Goal: Transaction & Acquisition: Purchase product/service

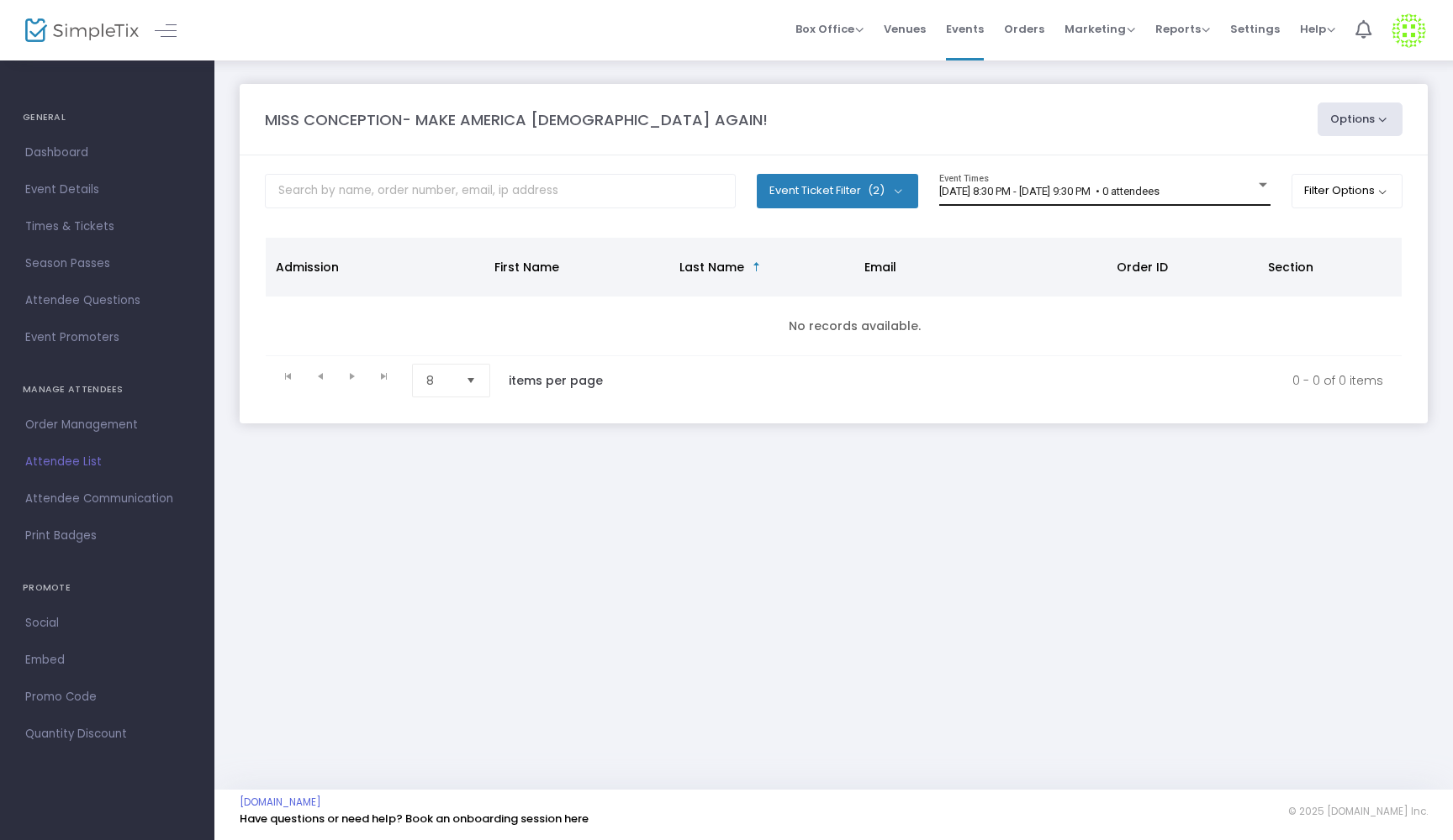
click at [1257, 182] on div at bounding box center [1262, 185] width 15 height 13
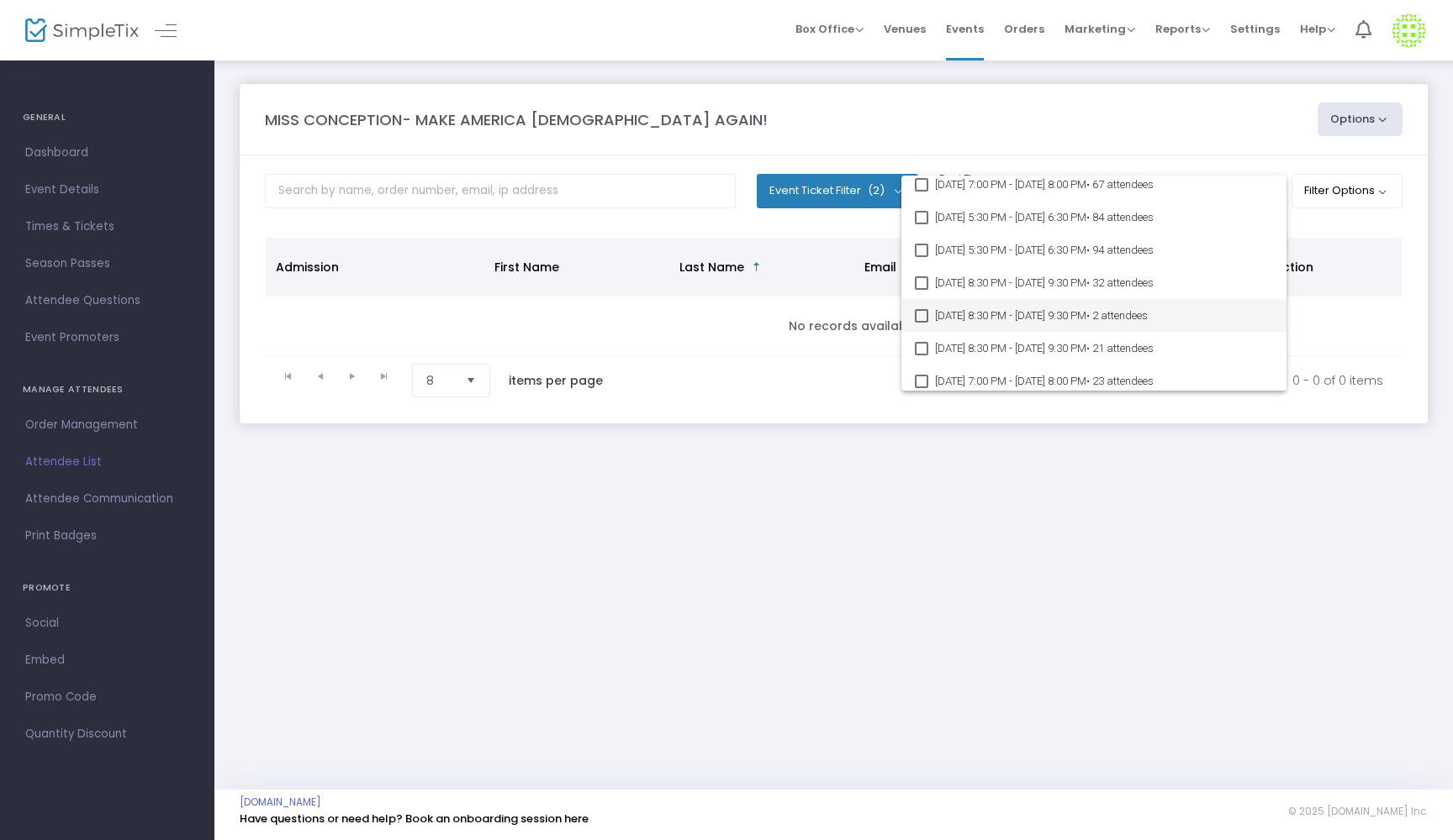
scroll to position [925, 0]
click at [1012, 697] on div at bounding box center [726, 420] width 1453 height 840
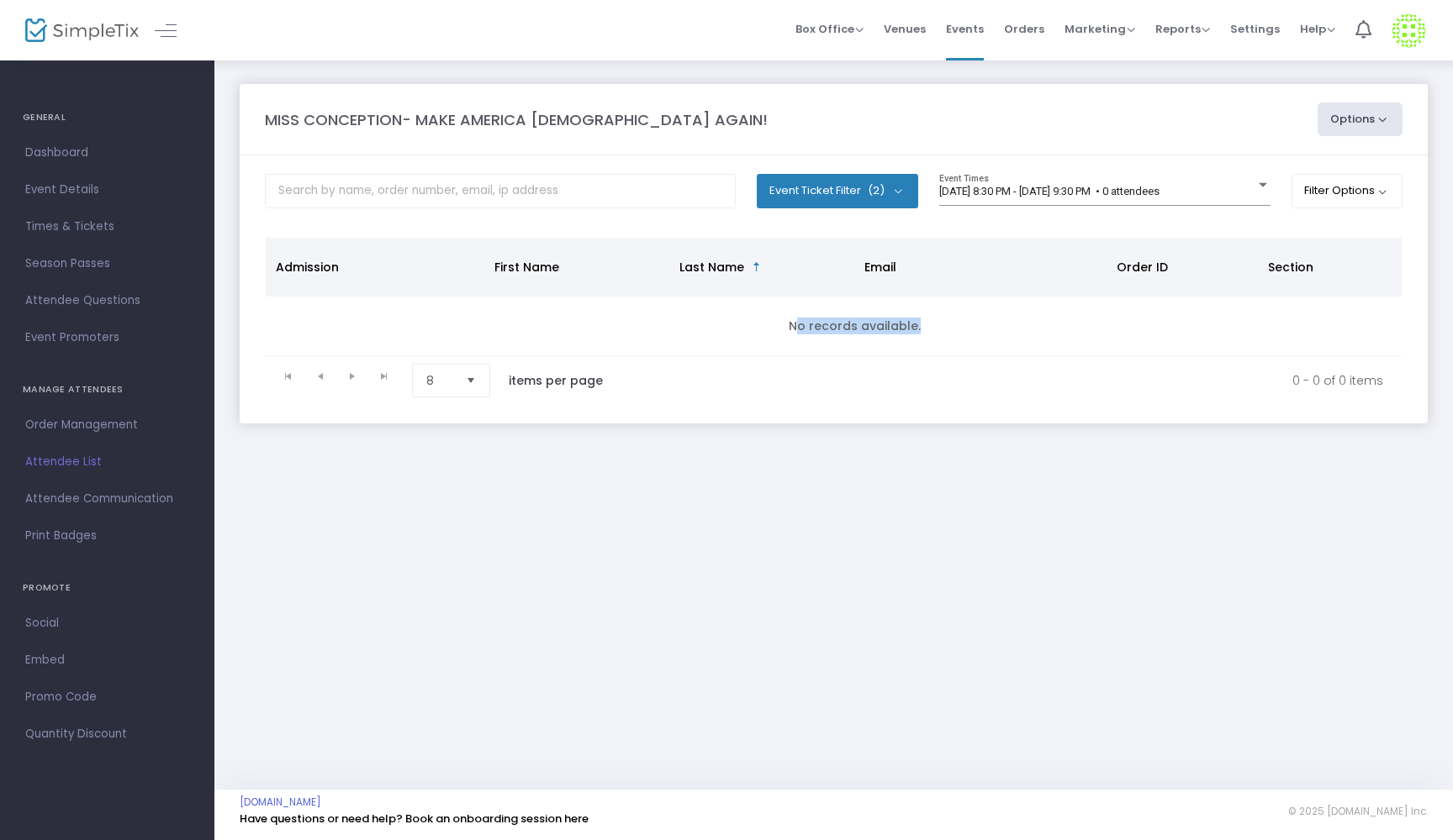
drag, startPoint x: 686, startPoint y: 384, endPoint x: 709, endPoint y: 280, distance: 106.5
click at [709, 280] on kendo-grid "Admission First Name Last Name Email Order ID Section No records available. 0 -…" at bounding box center [833, 320] width 1138 height 168
click at [852, 34] on span "Box Office" at bounding box center [829, 29] width 68 height 16
click at [852, 54] on li "Sell Tickets" at bounding box center [855, 57] width 120 height 33
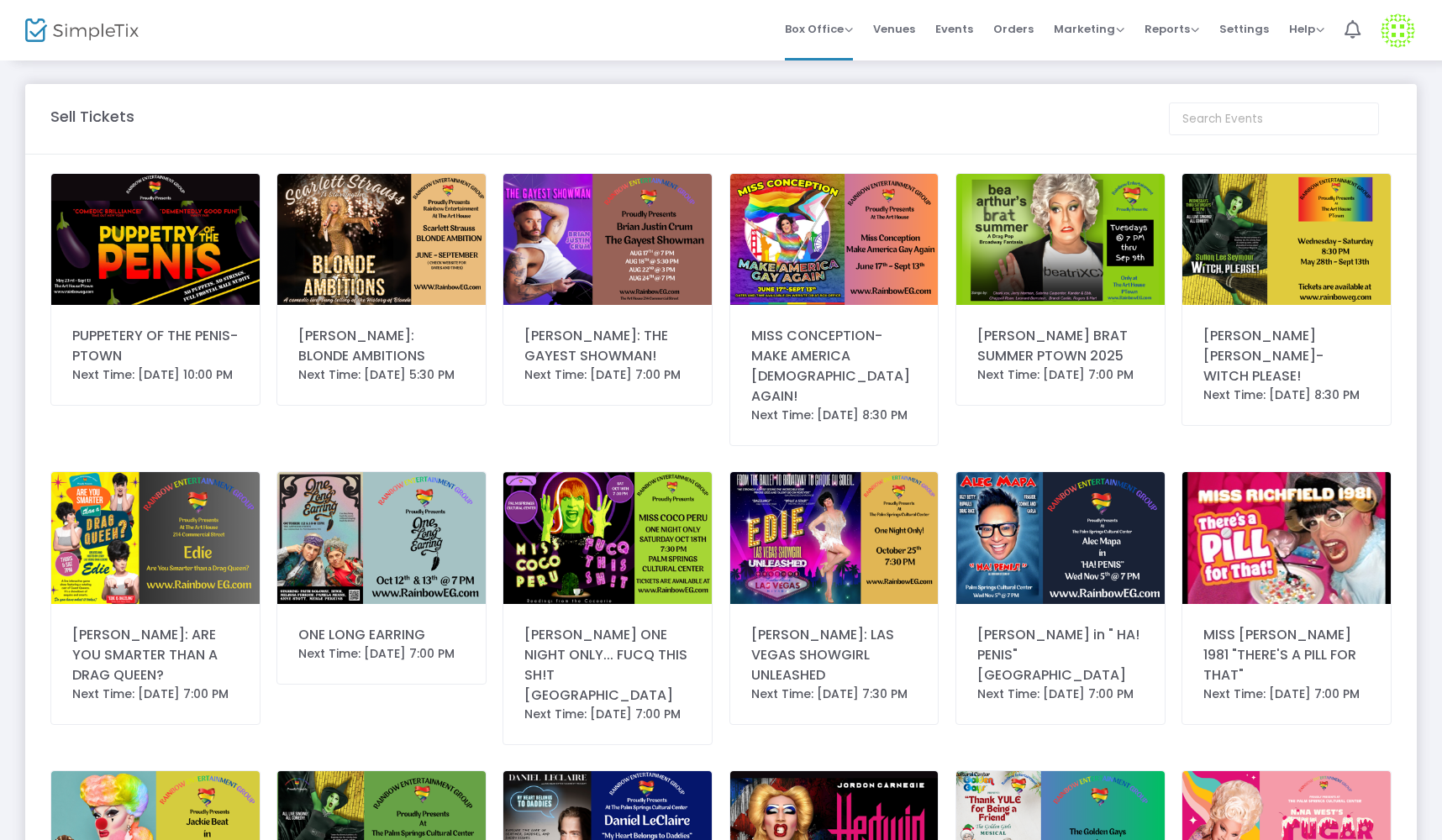
click at [237, 215] on img at bounding box center [156, 240] width 209 height 131
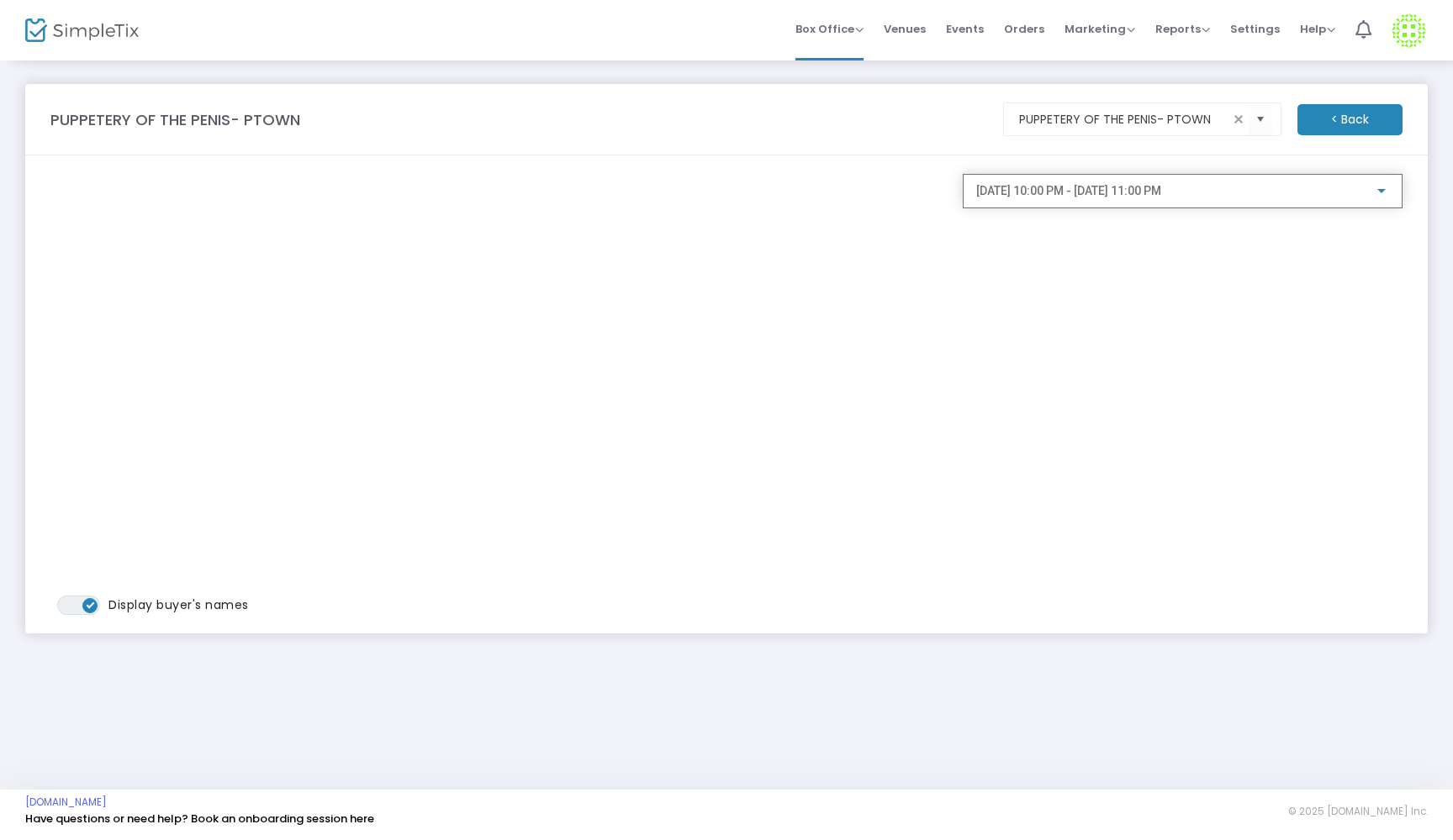
click at [1052, 195] on span "[DATE] 10:00 PM - [DATE] 11:00 PM" at bounding box center [1068, 191] width 185 height 14
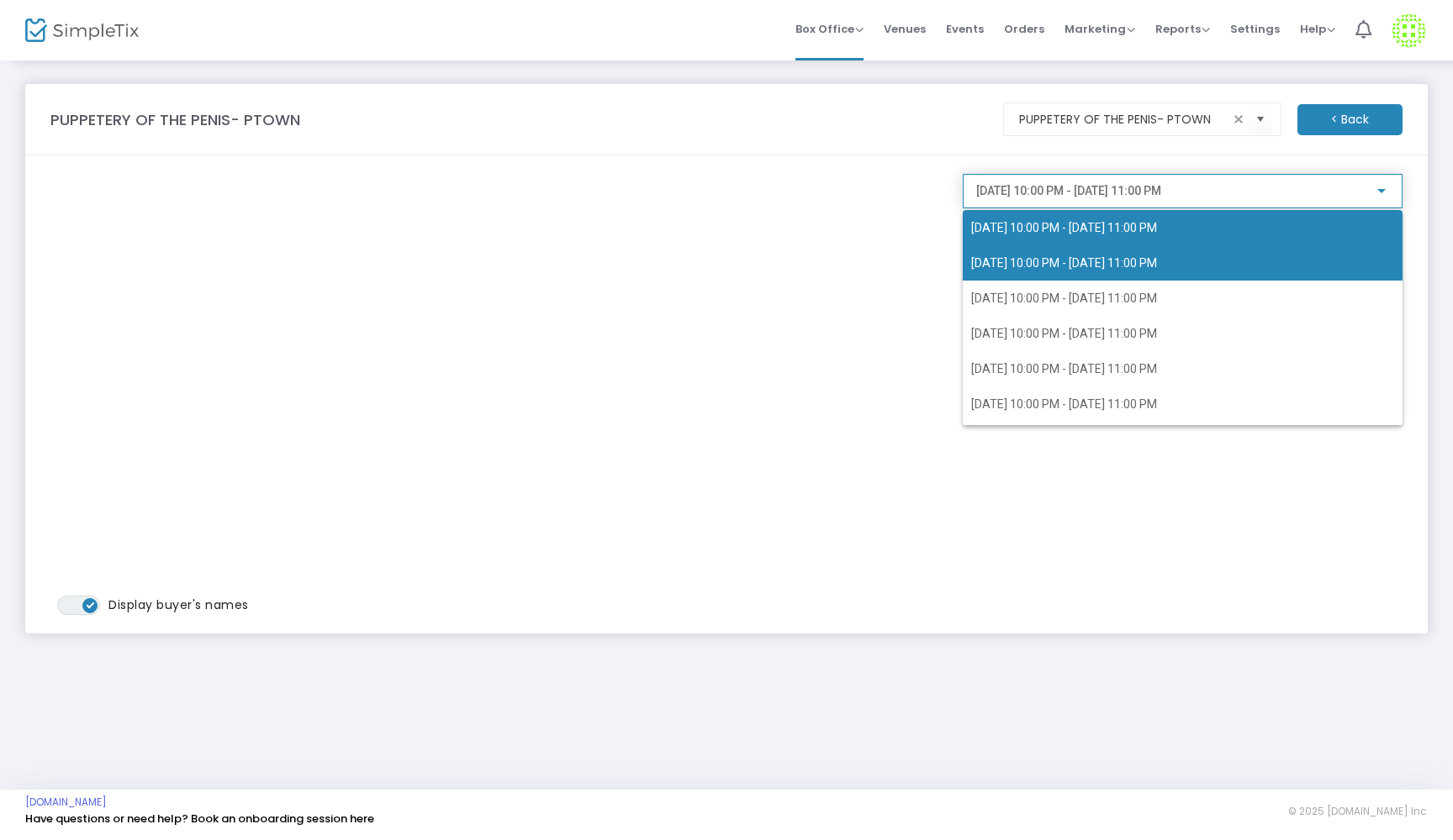
click at [1051, 224] on span "[DATE] 10:00 PM - [DATE] 11:00 PM" at bounding box center [1063, 228] width 186 height 14
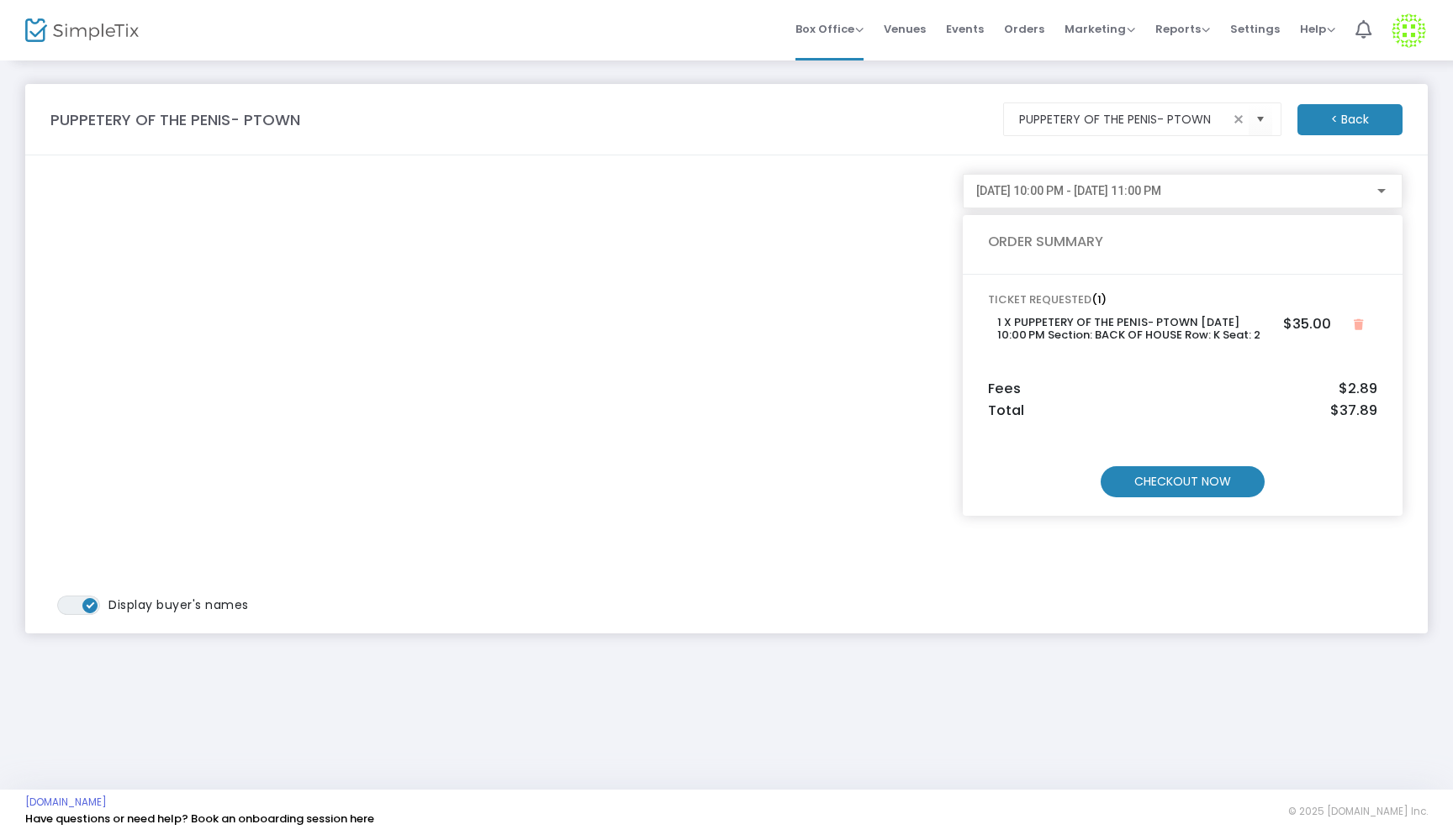
click at [1175, 480] on m-button "CHECKOUT NOW" at bounding box center [1181, 481] width 164 height 31
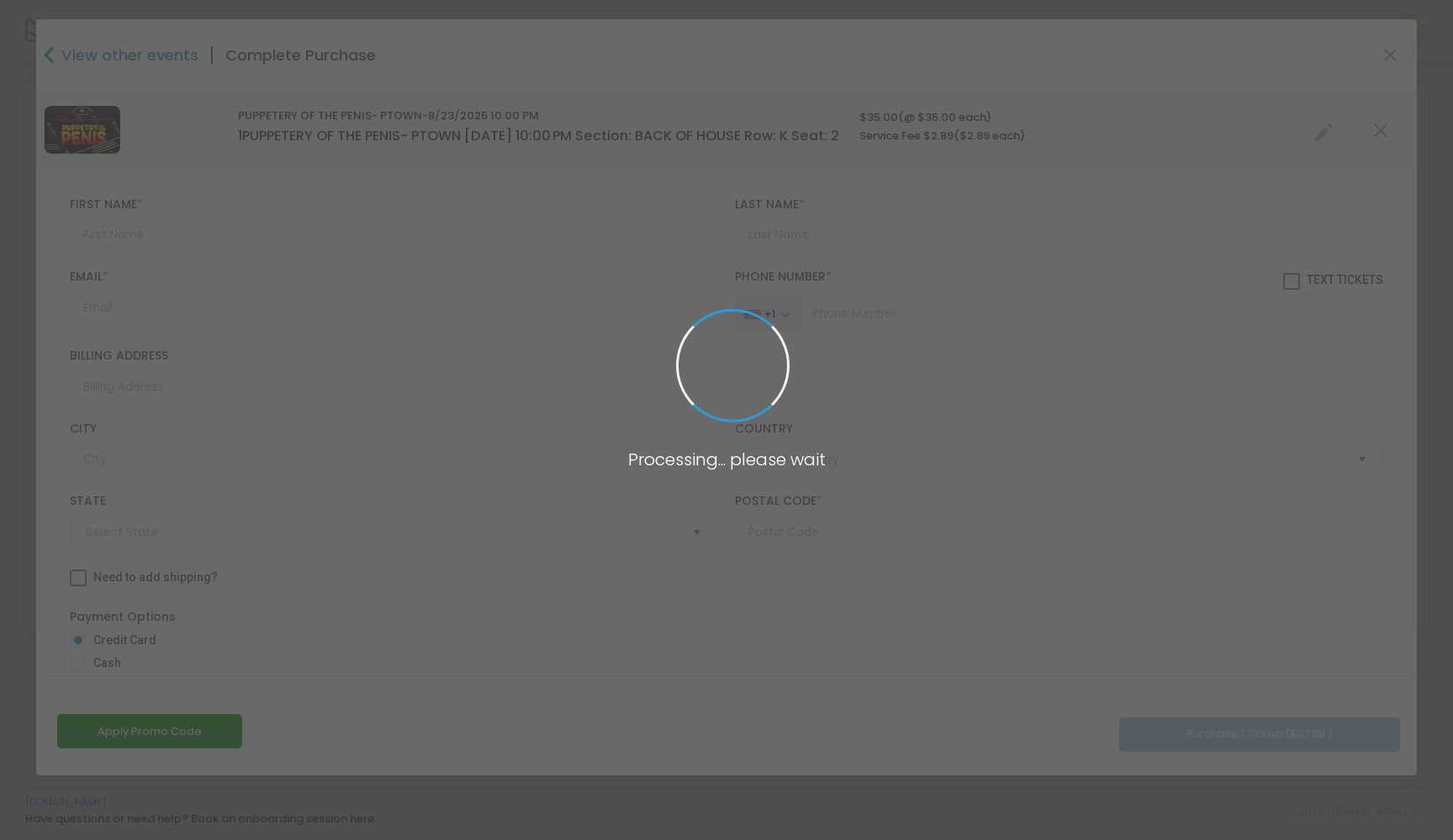
type input "[GEOGRAPHIC_DATA]"
type input "[US_STATE]"
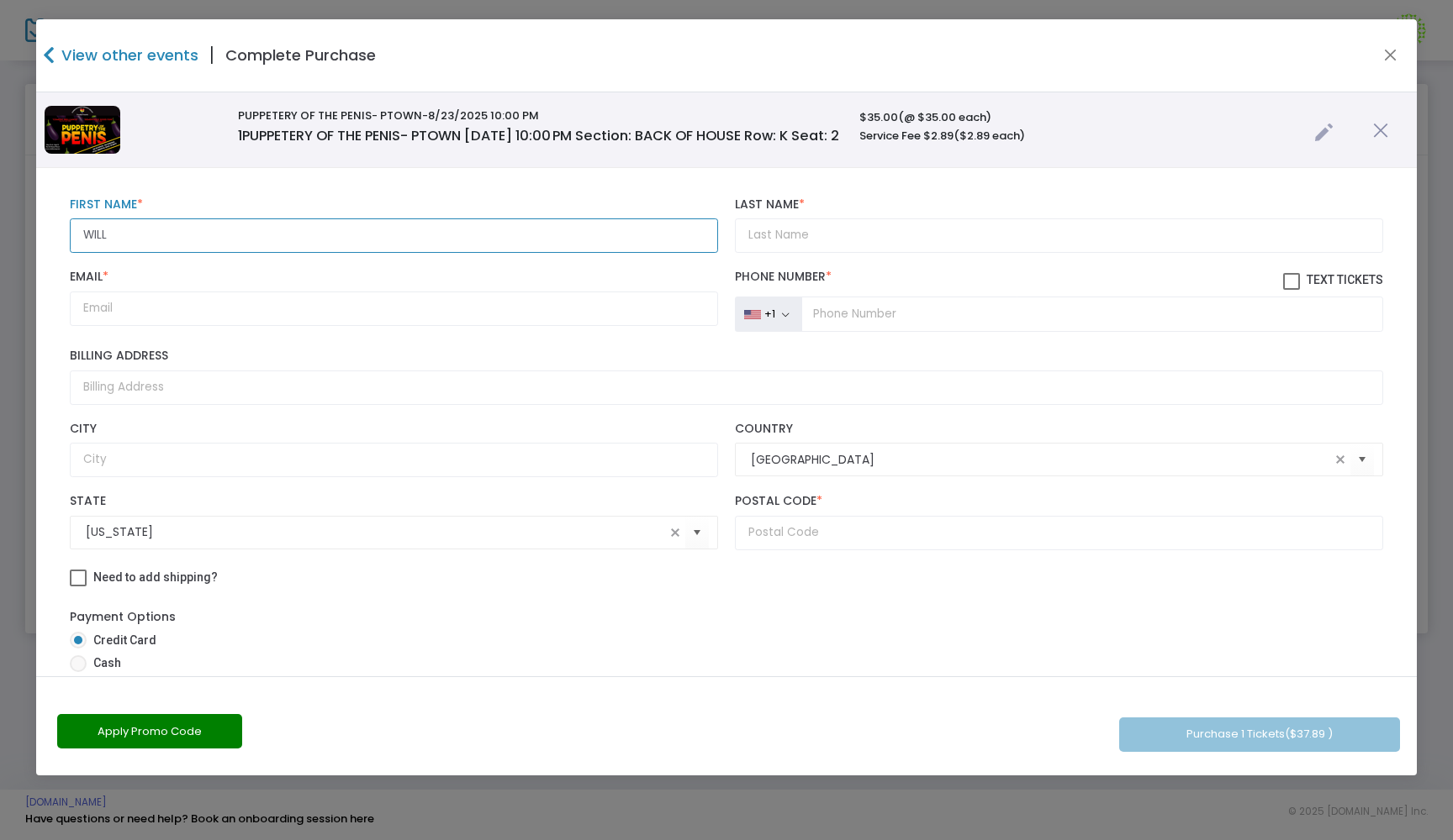
type input "WILL"
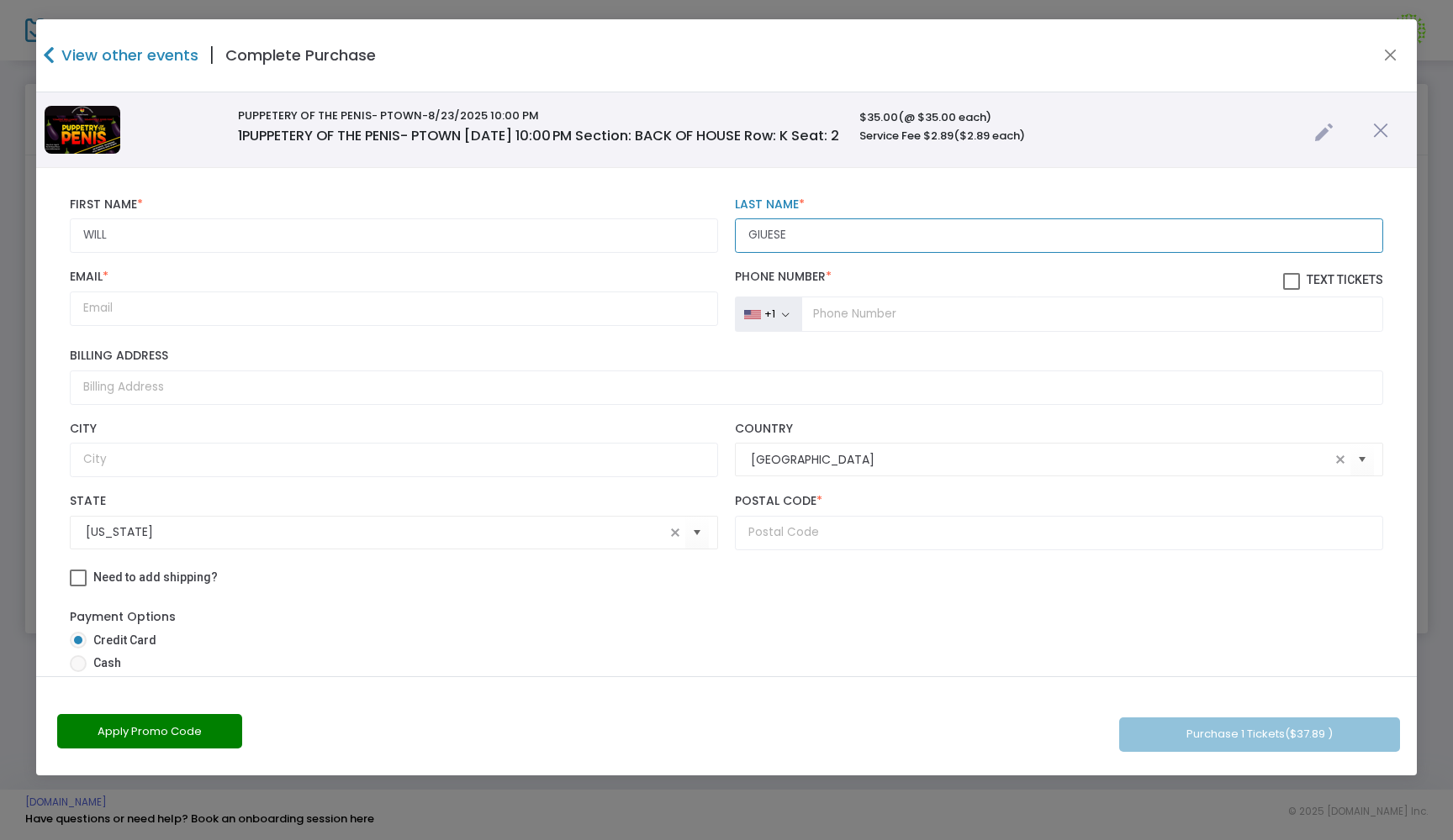
click at [762, 246] on input "GIUESE" at bounding box center [1059, 236] width 648 height 35
type input "[PERSON_NAME]"
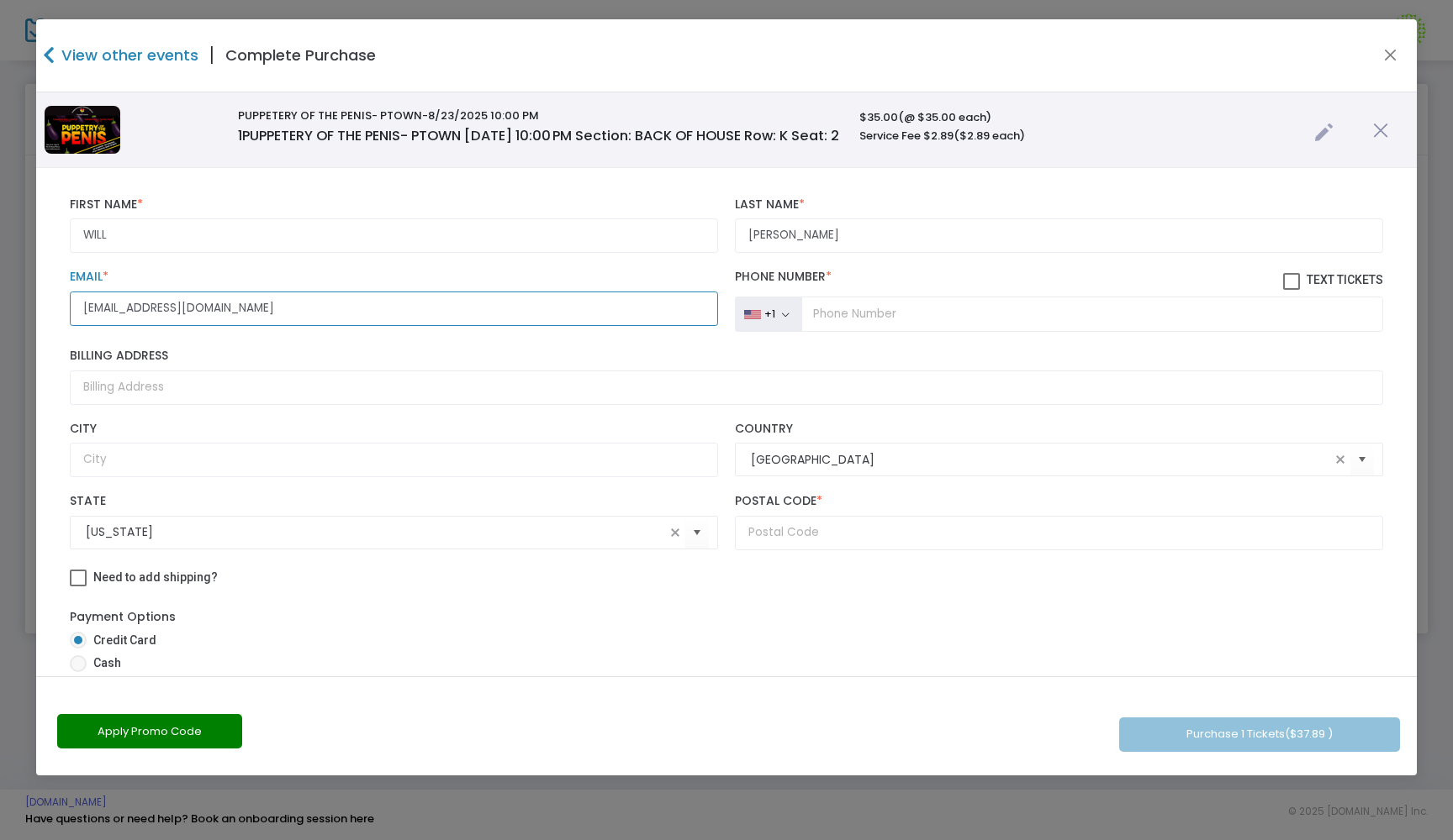
type input "[EMAIL_ADDRESS][DOMAIN_NAME]"
type input "[PHONE_NUMBER]"
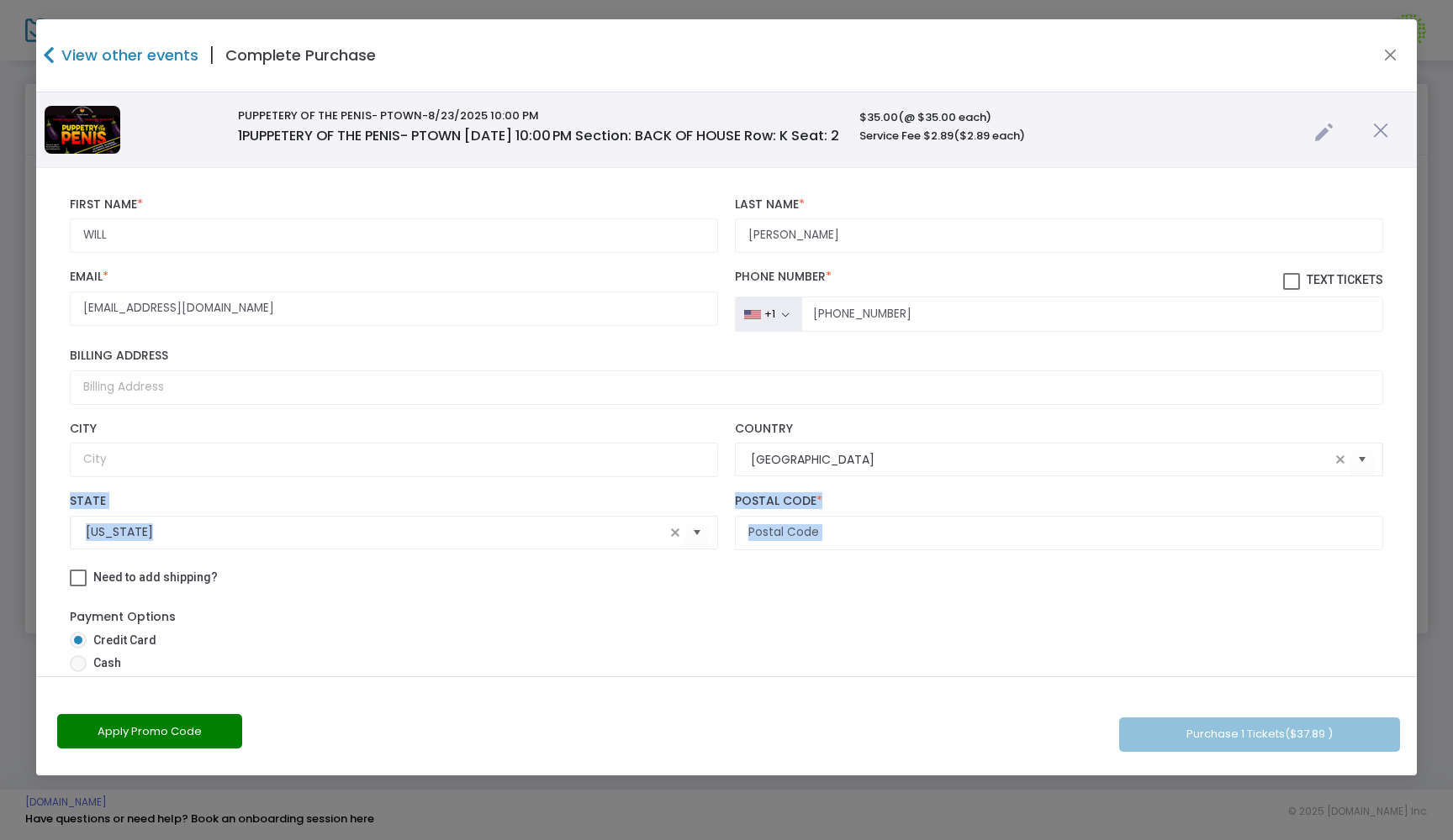
drag, startPoint x: 147, startPoint y: 610, endPoint x: 604, endPoint y: 535, distance: 463.1
click at [604, 535] on div "WILL First Name * First Name is required. [PERSON_NAME] Last Name * Last Name i…" at bounding box center [726, 624] width 1313 height 871
click at [817, 536] on input "text" at bounding box center [1059, 533] width 648 height 35
click at [809, 551] on input "text" at bounding box center [1059, 533] width 648 height 35
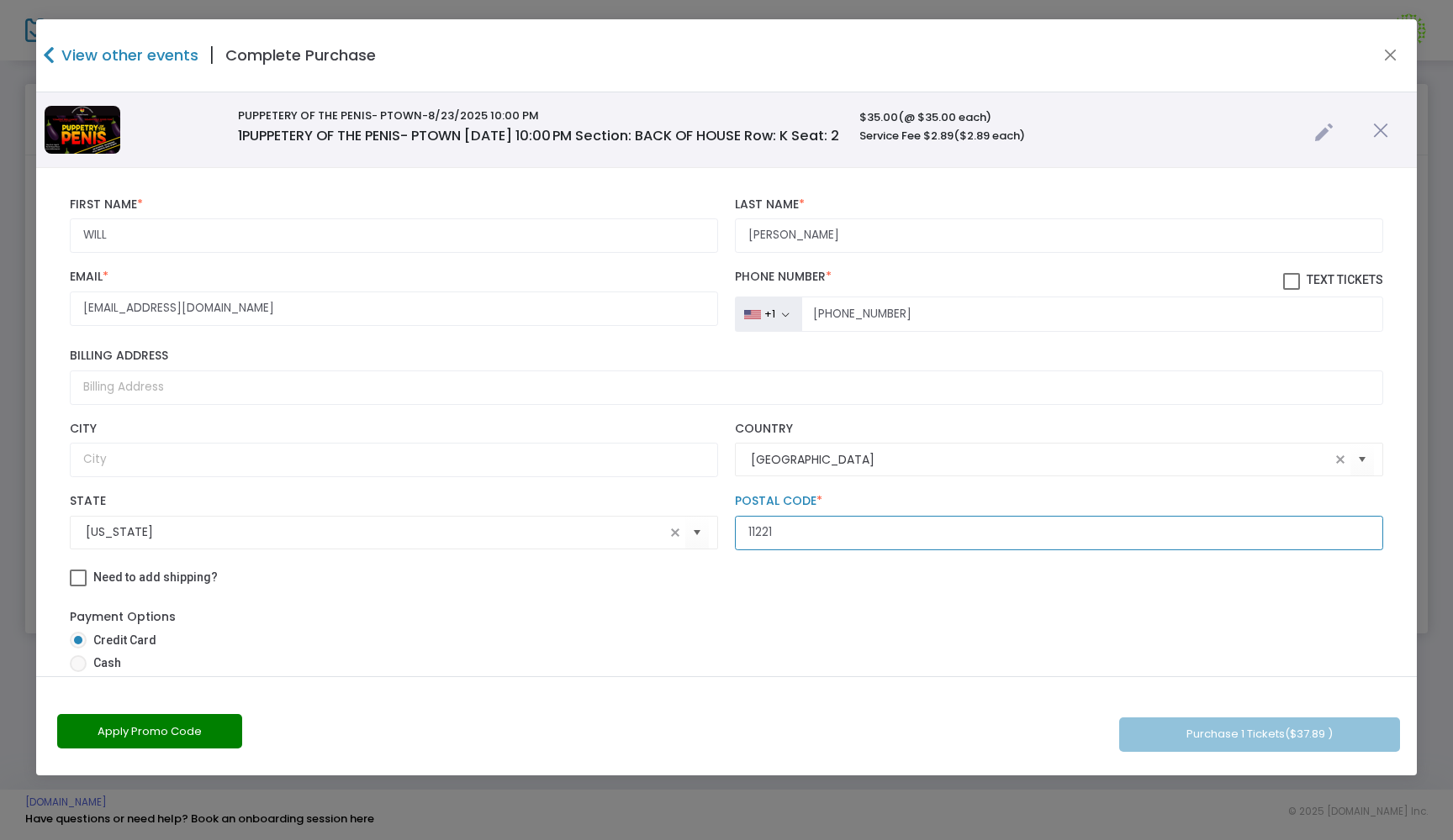
type input "11221"
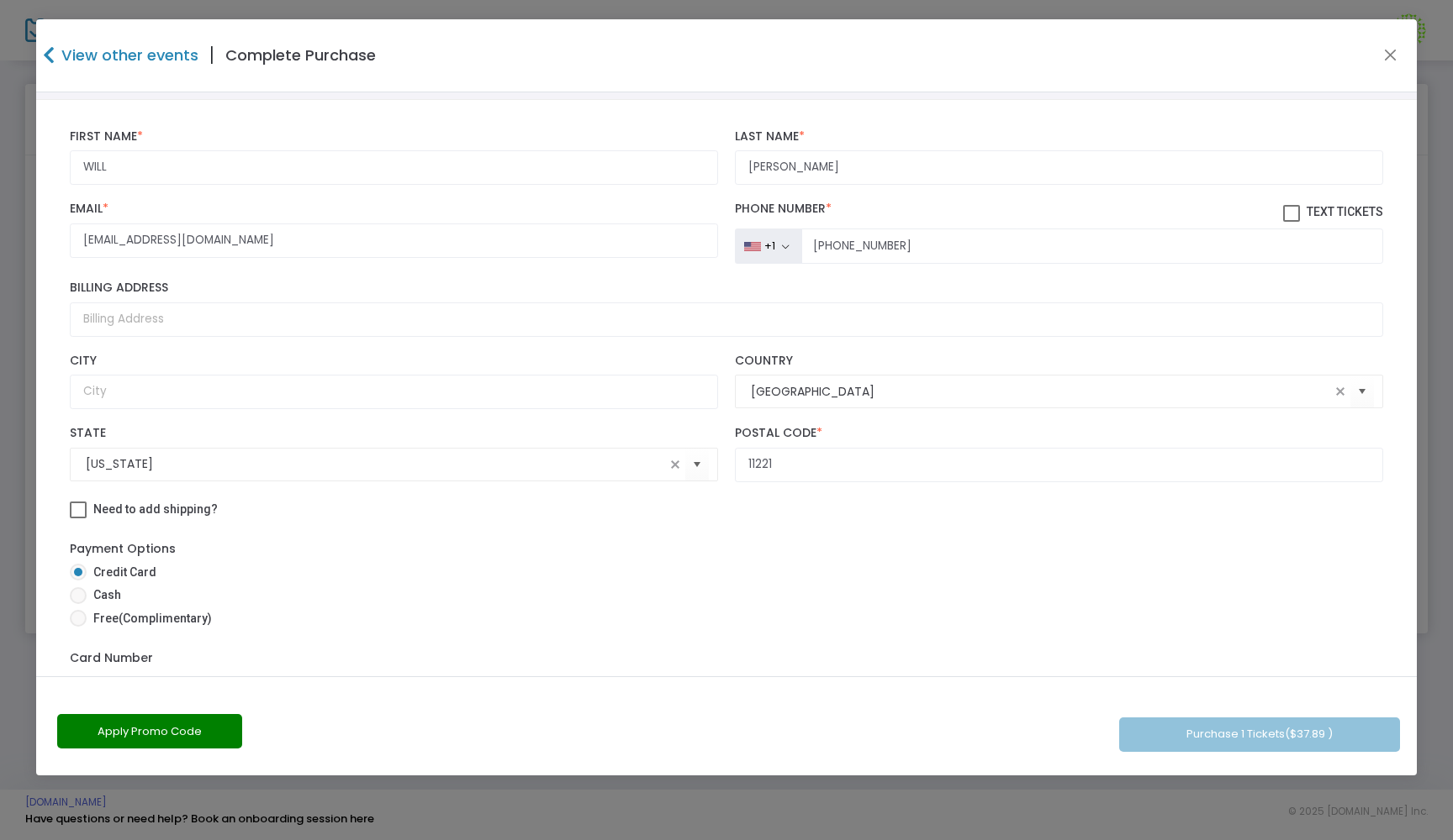
scroll to position [63, 0]
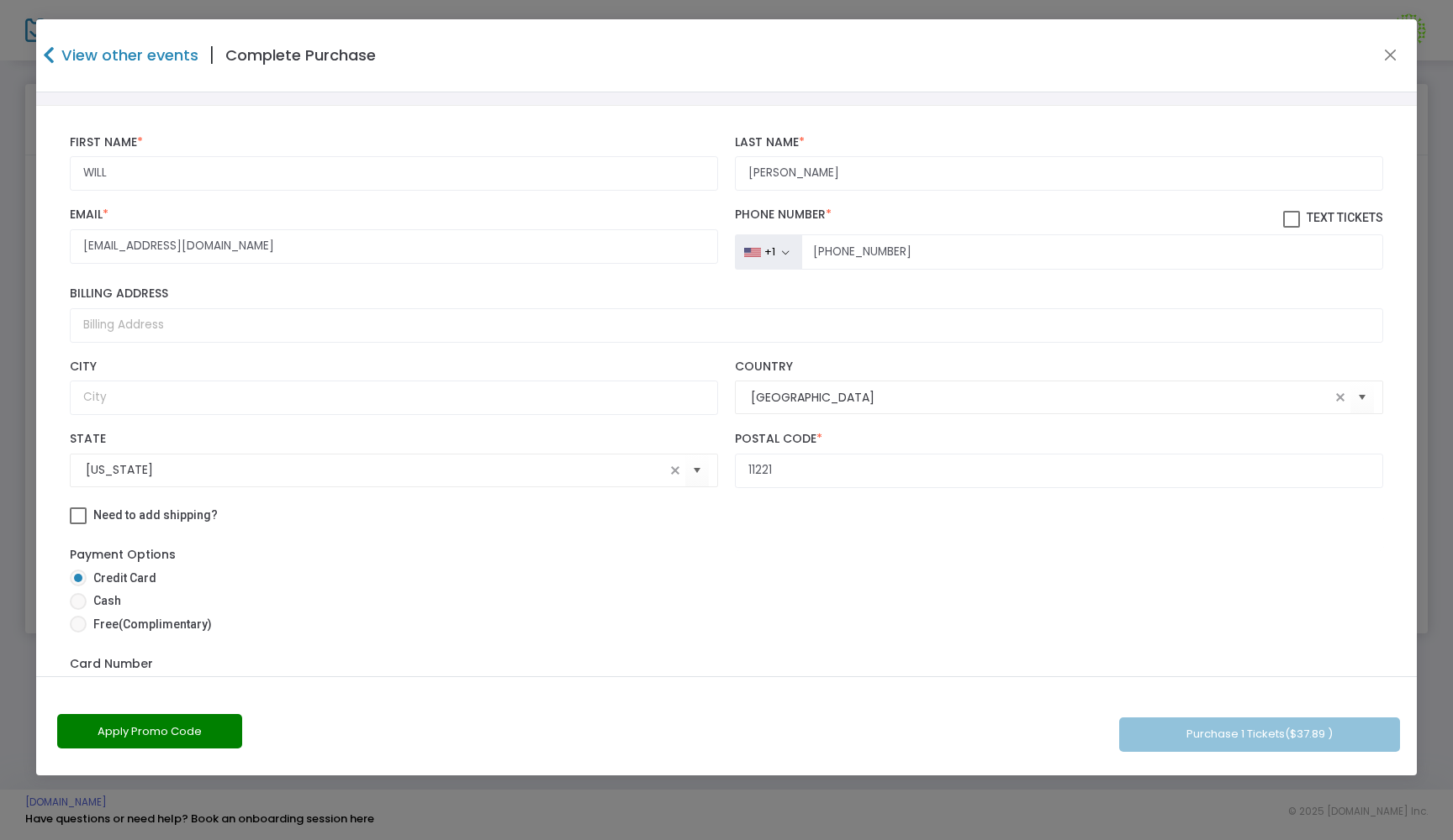
click at [1284, 225] on span at bounding box center [1291, 219] width 17 height 17
click at [1290, 228] on input "Text Tickets" at bounding box center [1290, 228] width 1 height 1
checkbox input "true"
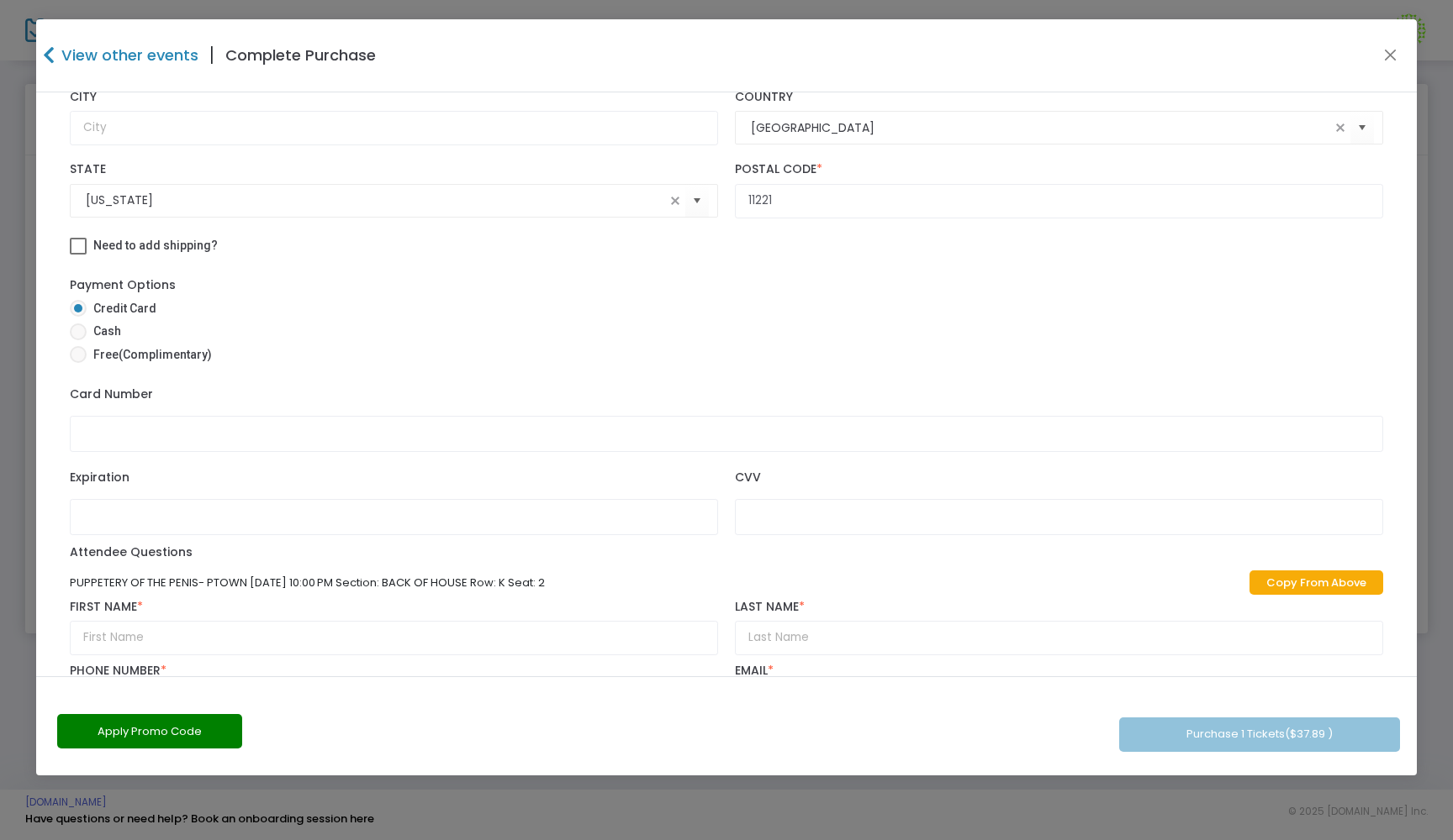
scroll to position [334, 0]
click at [1305, 592] on link "Copy From Above" at bounding box center [1316, 580] width 133 height 25
type input "WILL"
type input "[PERSON_NAME]"
type input "[PHONE_NUMBER]"
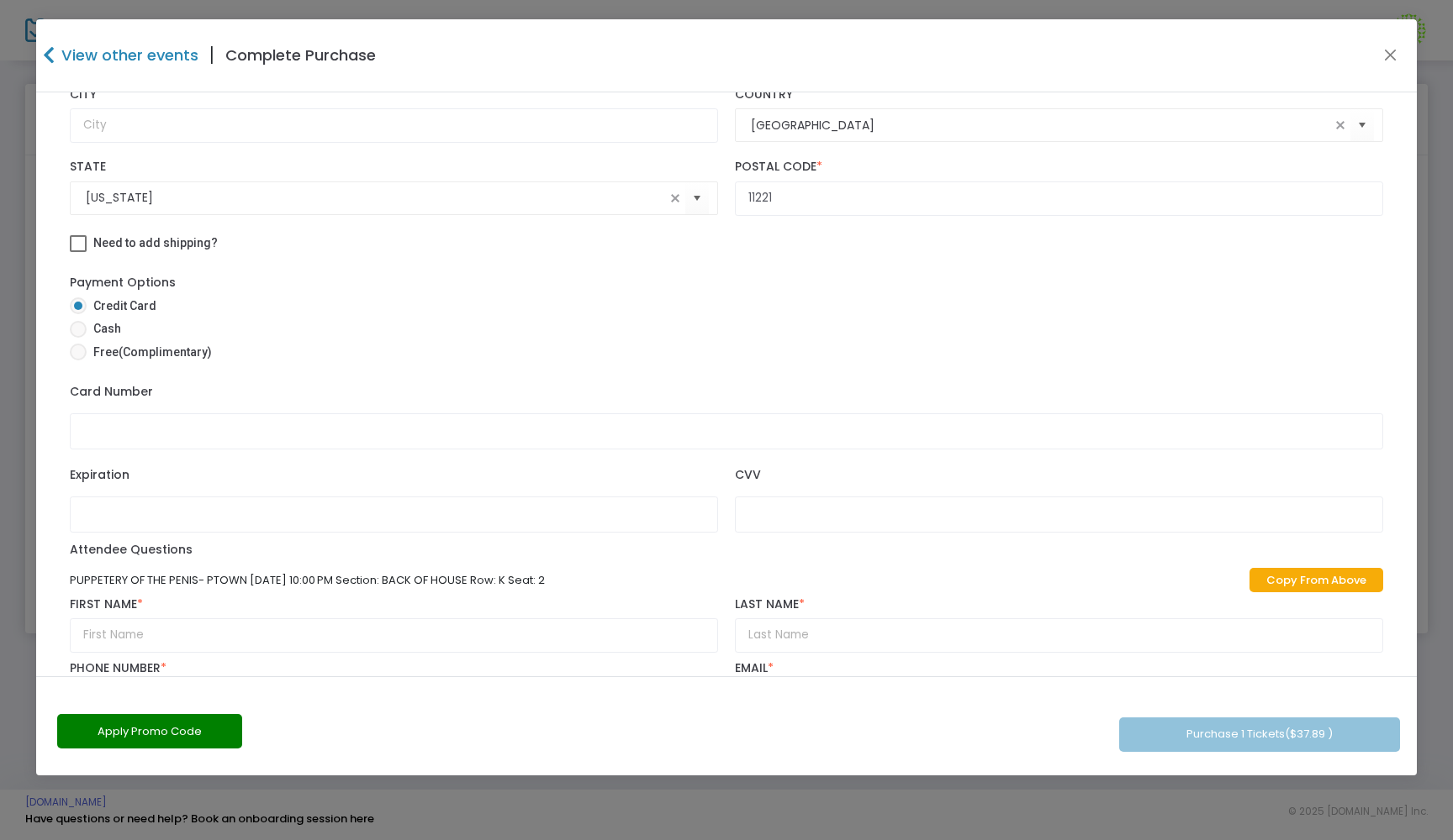
type input "[EMAIL_ADDRESS][DOMAIN_NAME]"
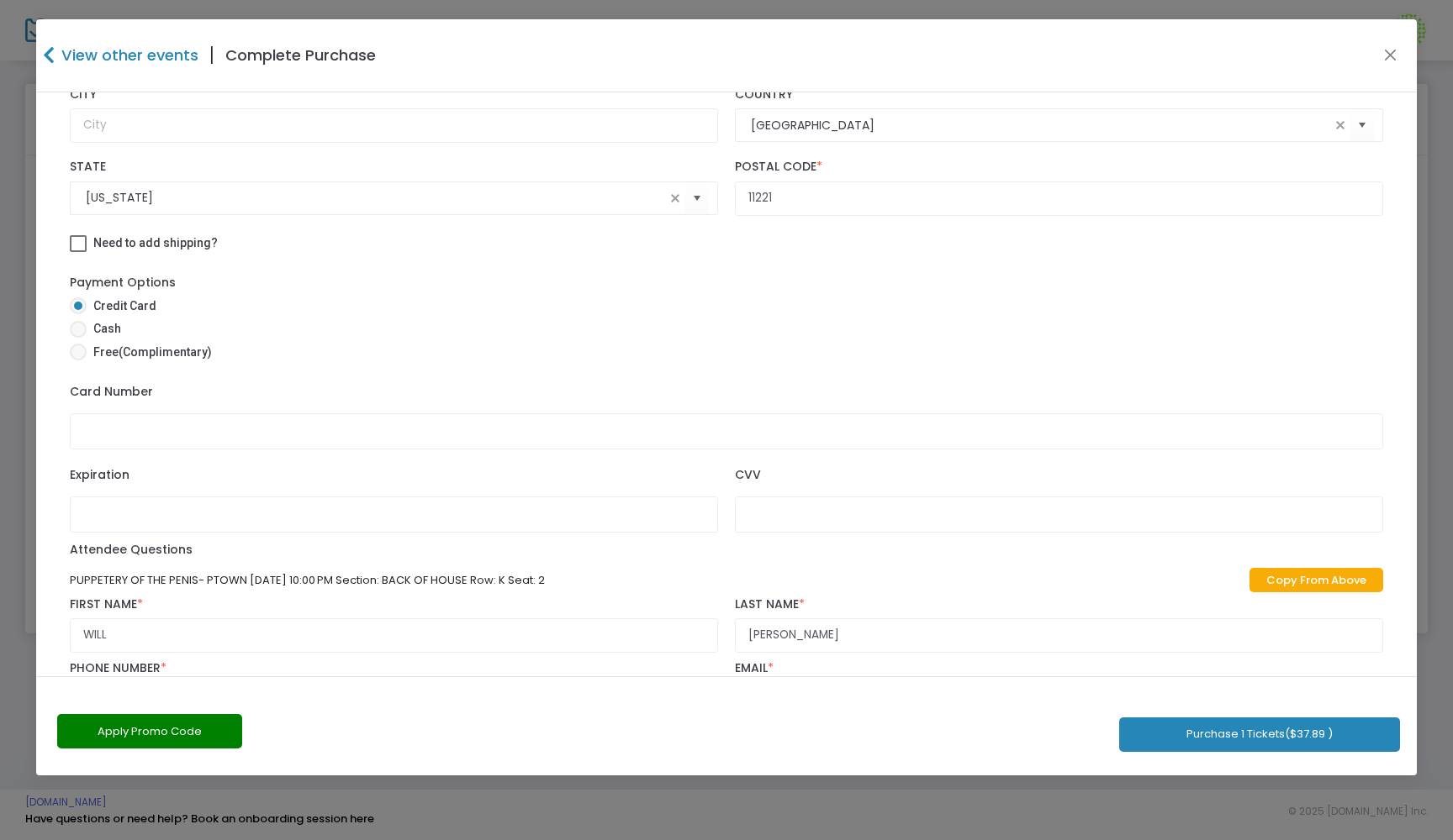
click at [841, 722] on div "Apply Promo Code Purchase 1 Tickets ($37.89 )" at bounding box center [726, 726] width 1380 height 99
click at [1196, 728] on button "Purchase 1 Tickets ($37.89 )" at bounding box center [1259, 735] width 280 height 35
